Goal: Download file/media

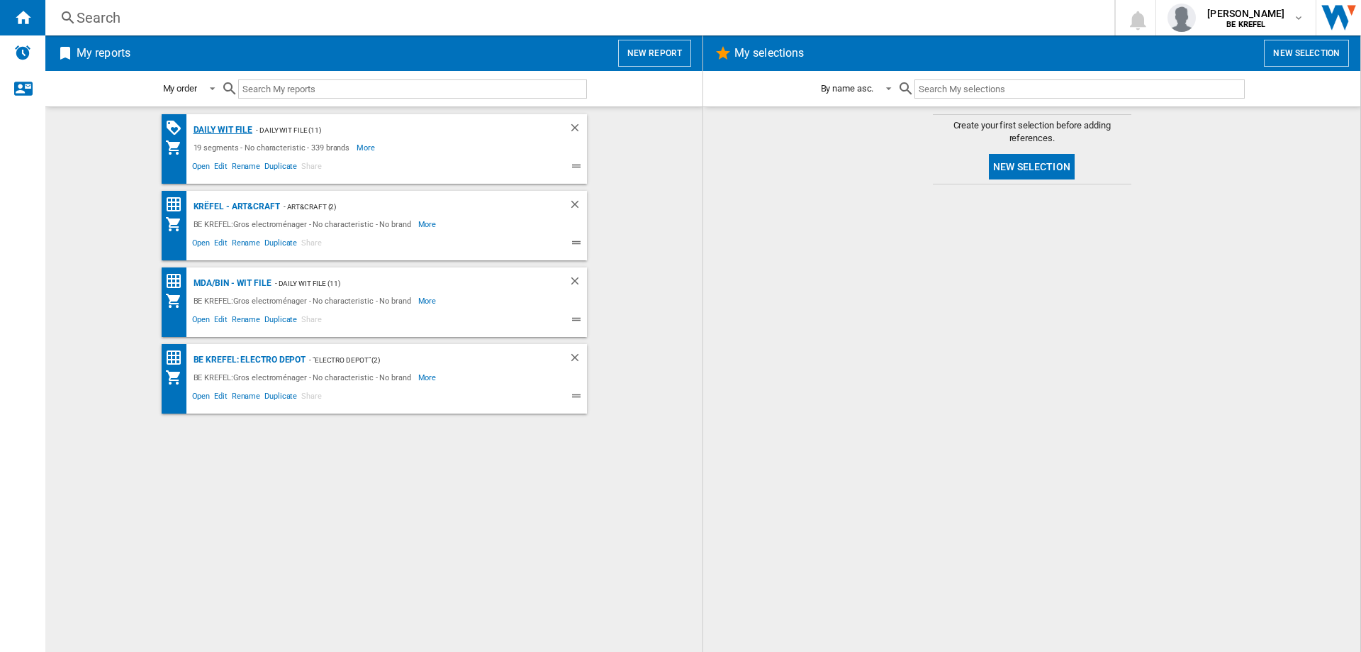
click at [209, 130] on div "Daily WIT file" at bounding box center [221, 130] width 63 height 18
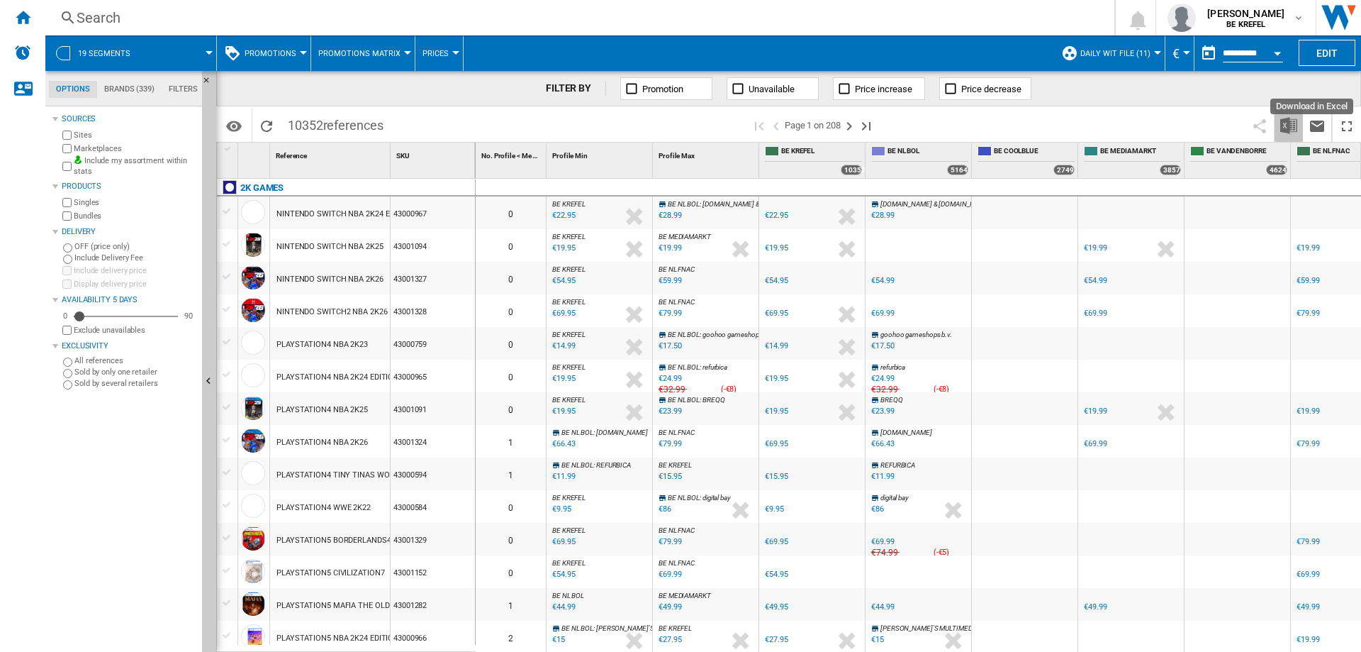
click at [1284, 124] on img "Download in Excel" at bounding box center [1288, 125] width 17 height 17
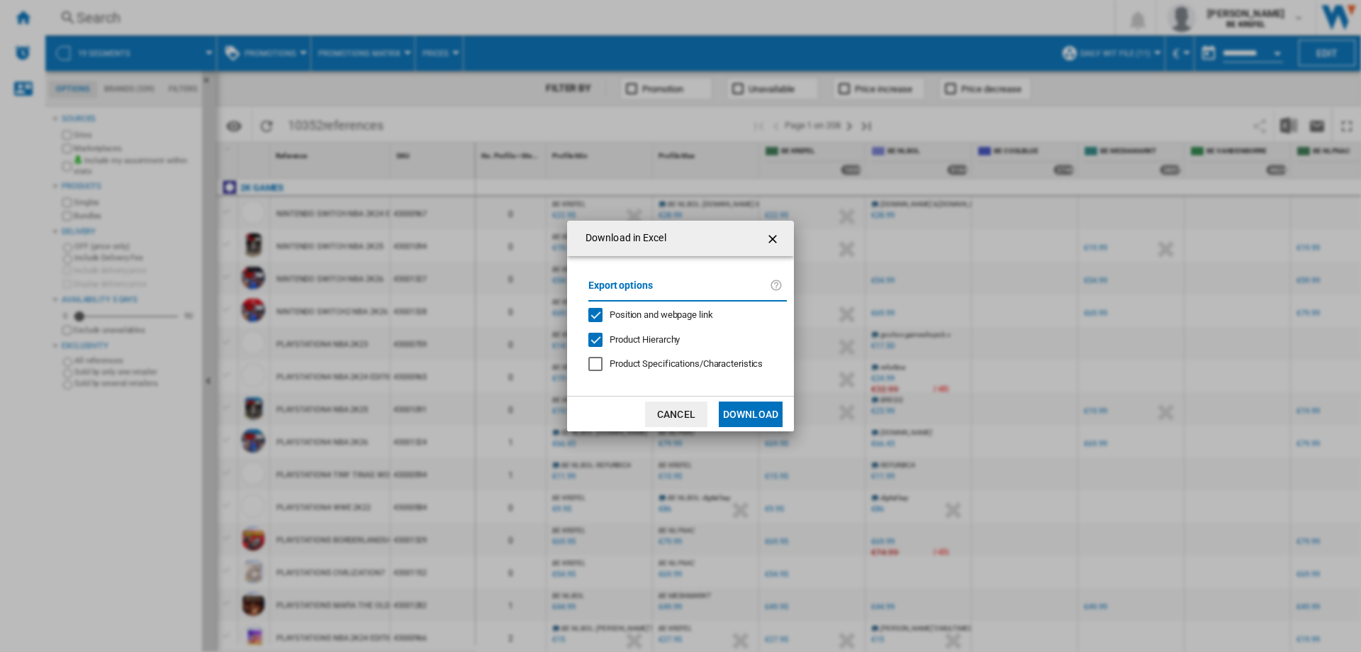
click at [757, 408] on button "Download" at bounding box center [751, 414] width 64 height 26
